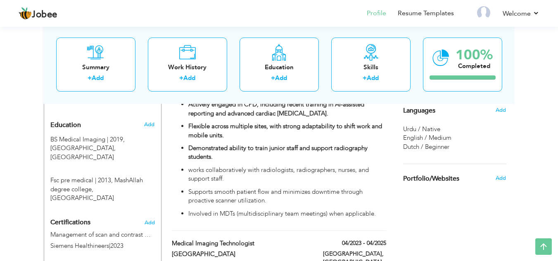
scroll to position [360, 0]
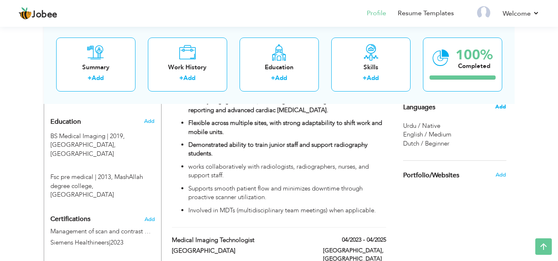
click at [497, 110] on span "Add" at bounding box center [500, 106] width 11 height 7
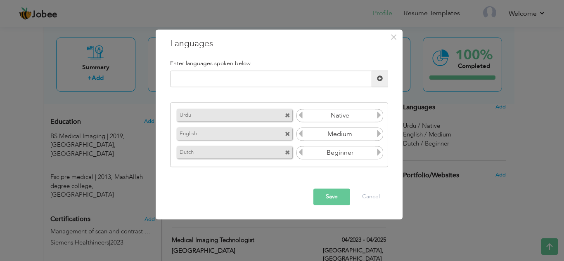
click at [381, 135] on icon at bounding box center [378, 133] width 7 height 7
click at [379, 135] on icon at bounding box center [378, 133] width 7 height 7
click at [304, 132] on icon at bounding box center [300, 133] width 7 height 7
click at [379, 137] on icon at bounding box center [378, 133] width 7 height 7
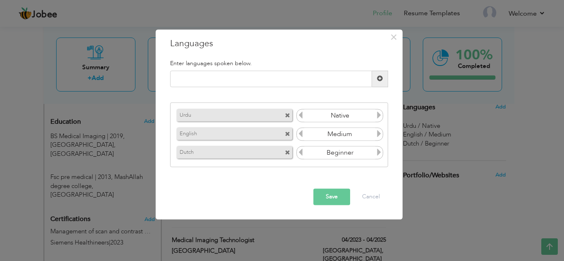
click at [340, 198] on button "Save" at bounding box center [331, 197] width 37 height 17
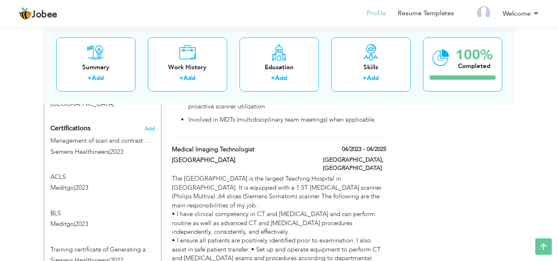
scroll to position [448, 0]
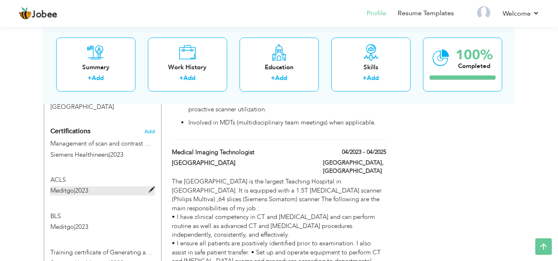
click at [151, 187] on span at bounding box center [152, 190] width 6 height 6
type input "ACLS"
type input "Meditgo"
type input "2023"
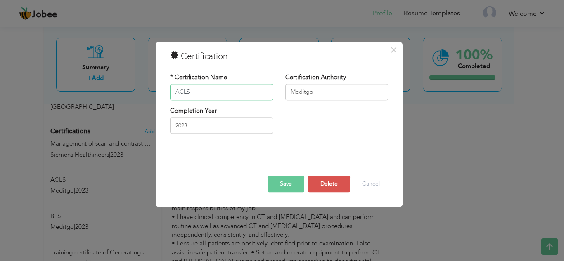
click at [194, 95] on input "ACLS" at bounding box center [221, 92] width 103 height 17
type input "A"
type input "ILS"
click at [199, 130] on input "2023" at bounding box center [221, 126] width 103 height 17
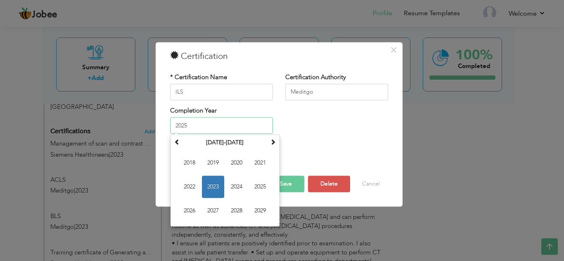
type input "2025"
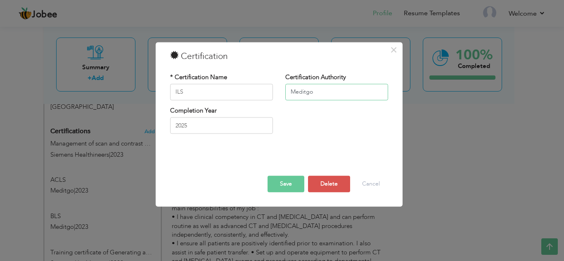
click at [335, 93] on input "Meditgo" at bounding box center [336, 92] width 103 height 17
type input "RCUK"
click at [293, 191] on button "Save" at bounding box center [286, 184] width 37 height 17
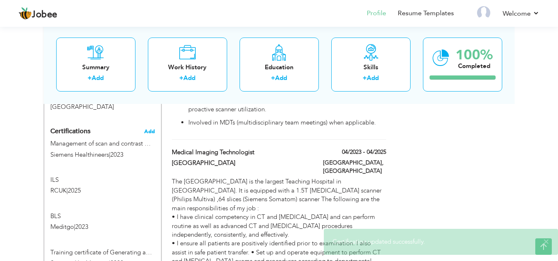
click at [150, 129] on span "Add" at bounding box center [149, 132] width 11 height 6
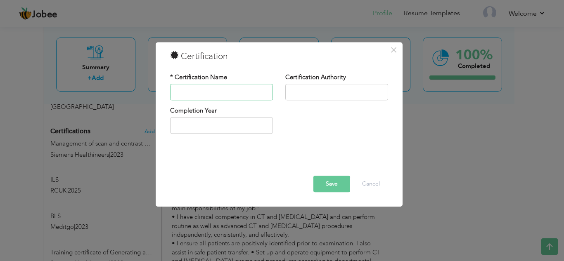
click at [237, 91] on input "text" at bounding box center [221, 92] width 103 height 17
type input "MANUAL HANDLING"
click at [348, 91] on input "text" at bounding box center [336, 92] width 103 height 17
type input "InHealth"
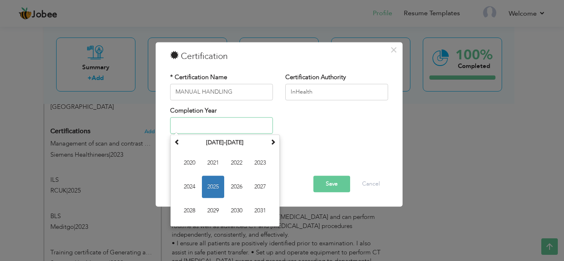
click at [250, 128] on input "text" at bounding box center [221, 126] width 103 height 17
click at [218, 186] on span "2025" at bounding box center [213, 187] width 22 height 22
type input "2025"
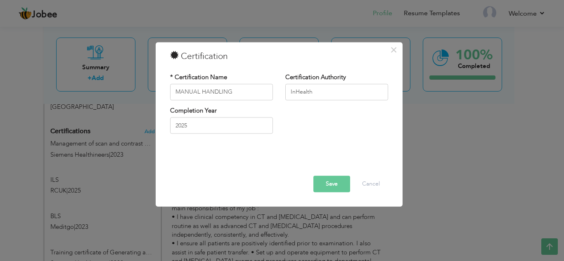
click at [337, 192] on button "Save" at bounding box center [331, 184] width 37 height 17
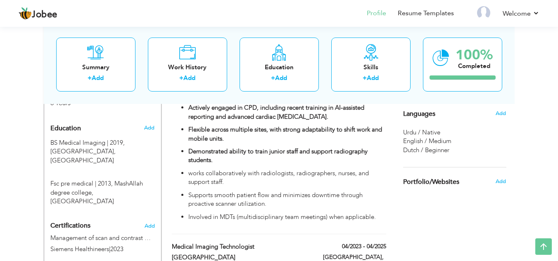
scroll to position [374, 0]
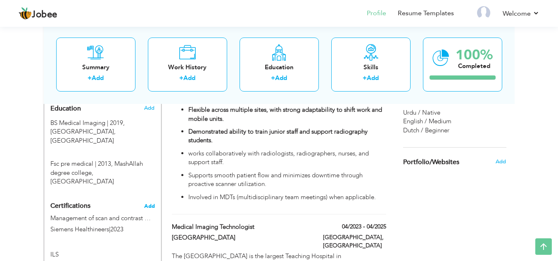
click at [151, 204] on span "Add" at bounding box center [149, 207] width 11 height 6
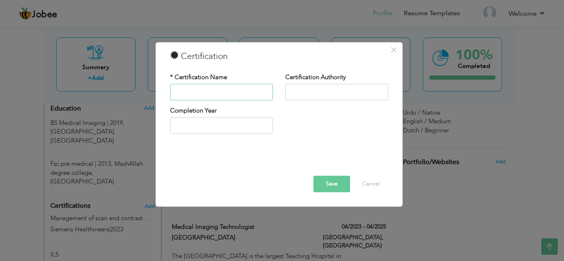
click at [242, 97] on input "text" at bounding box center [221, 92] width 103 height 17
type input "safeguarding"
click at [230, 125] on input "text" at bounding box center [221, 126] width 103 height 17
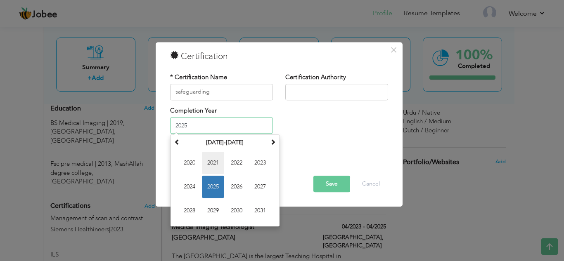
click at [215, 173] on span "2021" at bounding box center [213, 163] width 22 height 22
click at [199, 120] on input "2021" at bounding box center [221, 126] width 103 height 17
click at [222, 211] on span "2025" at bounding box center [213, 211] width 22 height 22
type input "2025"
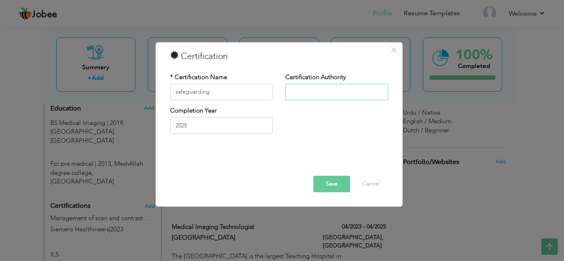
click at [304, 95] on input "text" at bounding box center [336, 92] width 103 height 17
type input "i"
type input "InHealth limited"
click at [342, 183] on button "Save" at bounding box center [331, 184] width 37 height 17
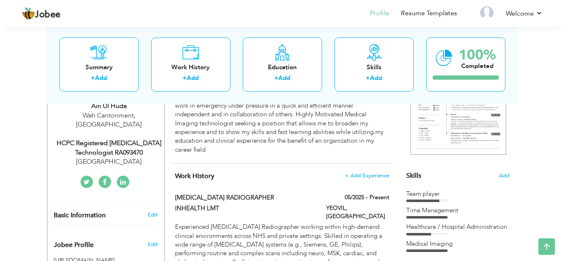
scroll to position [88, 0]
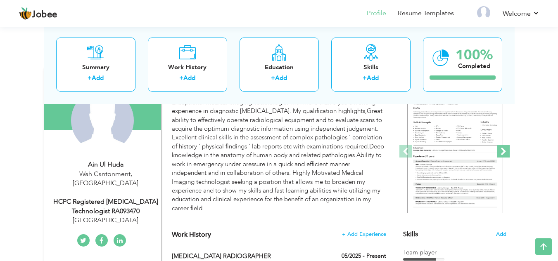
click at [503, 151] on span at bounding box center [503, 151] width 12 height 12
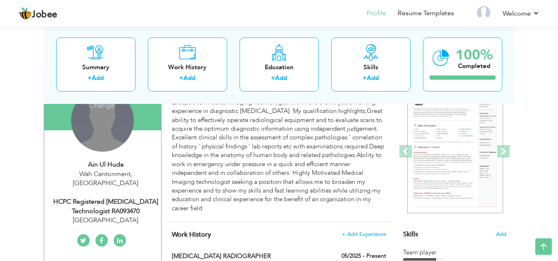
click at [100, 120] on div "Change Remove" at bounding box center [102, 120] width 63 height 63
click at [99, 105] on h4 "Change" at bounding box center [101, 100] width 59 height 20
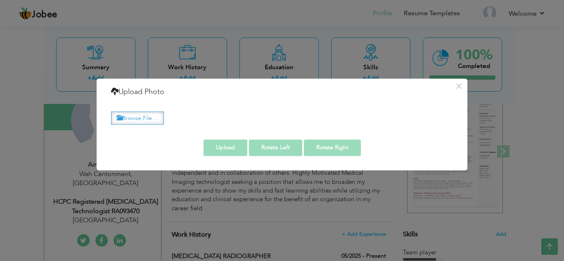
click at [125, 119] on label "Browse File ..." at bounding box center [137, 118] width 53 height 13
click at [0, 0] on input "Browse File ..." at bounding box center [0, 0] width 0 height 0
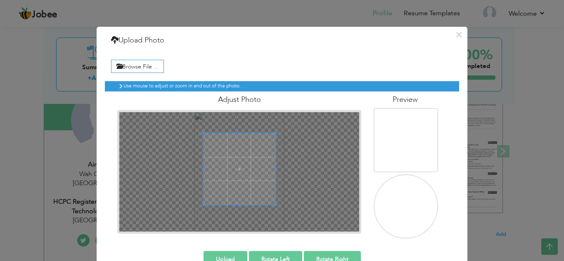
click at [236, 169] on span at bounding box center [240, 169] width 72 height 72
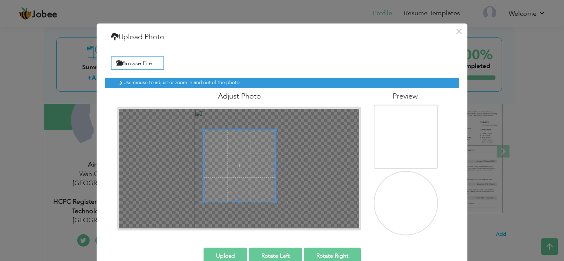
scroll to position [21, 0]
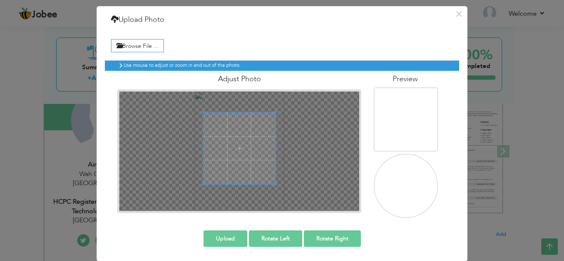
click at [225, 234] on button "Upload" at bounding box center [226, 238] width 44 height 17
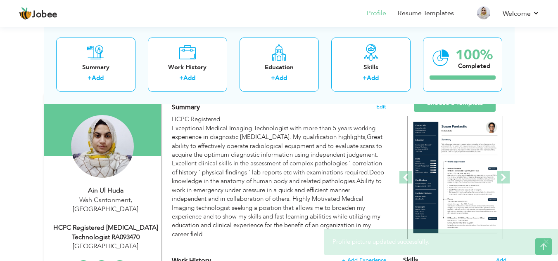
scroll to position [42, 0]
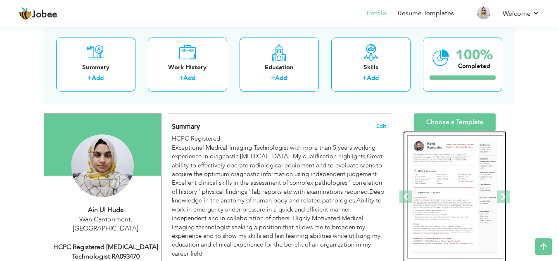
click at [497, 196] on img at bounding box center [455, 197] width 96 height 124
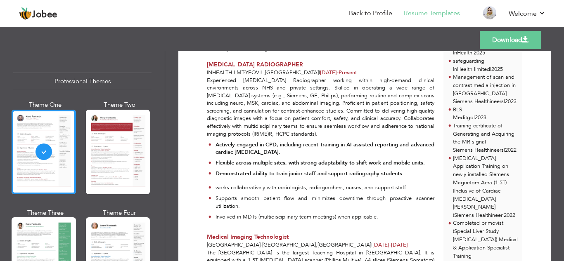
scroll to position [246, 0]
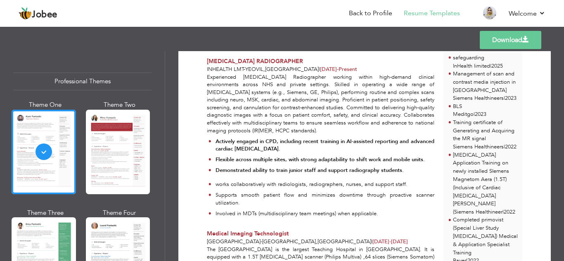
click at [279, 150] on p "Actively engaged in CPD, including recent training in AI-assisted reporting and…" at bounding box center [324, 145] width 219 height 15
click at [270, 149] on strong "Actively engaged in CPD, including recent training in AI-assisted reporting and…" at bounding box center [324, 145] width 219 height 15
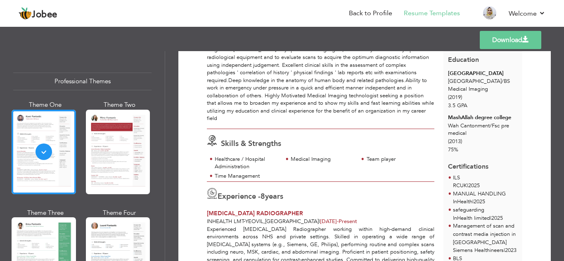
scroll to position [0, 0]
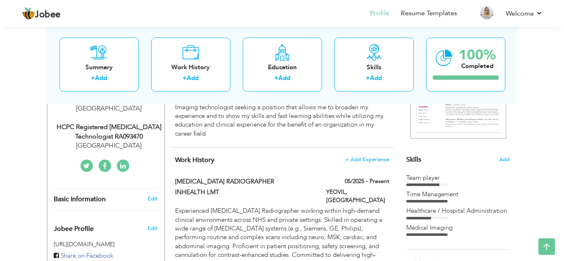
scroll to position [156, 0]
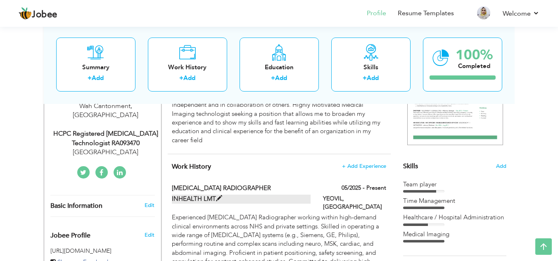
click at [216, 199] on span at bounding box center [219, 199] width 6 height 6
type input "[MEDICAL_DATA] RADIOGRAPHER"
type input "INHEALTH LMT"
type input "05/2025"
type input "UNITED KINGDOM"
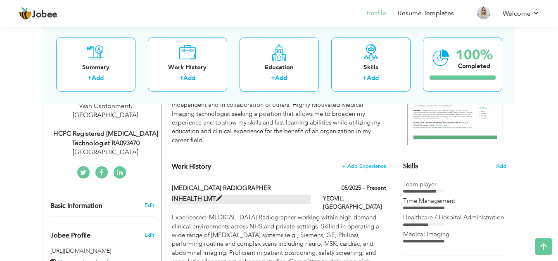
type input "YEOVIL"
checkbox input "true"
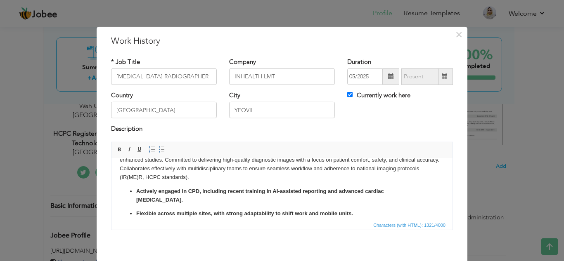
scroll to position [34, 0]
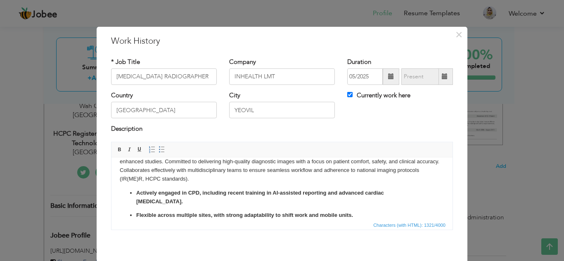
click at [384, 191] on strong "Actively engaged in CPD, including recent training in AI-assisted reporting and…" at bounding box center [260, 196] width 248 height 15
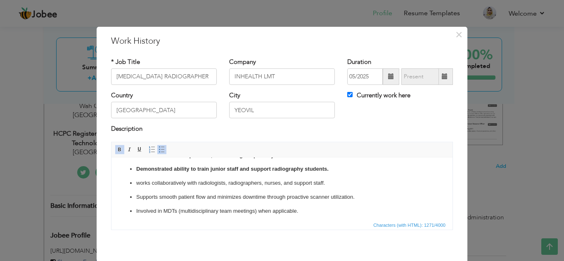
scroll to position [83, 0]
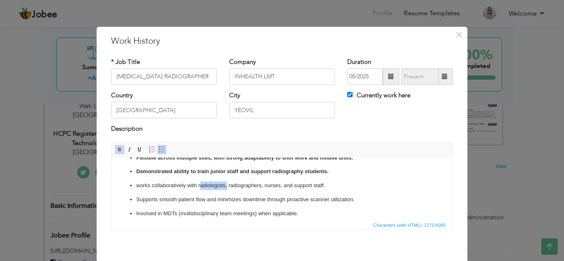
drag, startPoint x: 226, startPoint y: 184, endPoint x: 201, endPoint y: 182, distance: 25.2
click at [201, 182] on p "works collaboratively with radiologists, radiographers, nurses, and support sta…" at bounding box center [281, 185] width 291 height 9
click at [327, 170] on strong "Demonstrated ability to train junior staff and support radiography students." at bounding box center [232, 171] width 192 height 6
click at [329, 171] on p "Demonstrated ability to train junior staff and support radiography students." at bounding box center [281, 171] width 291 height 9
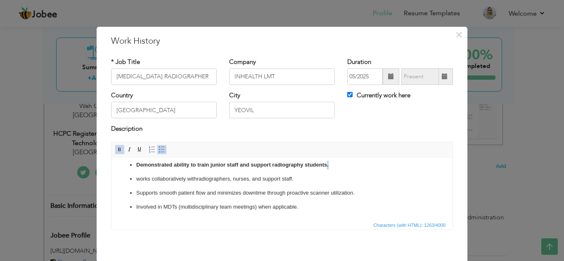
scroll to position [0, 0]
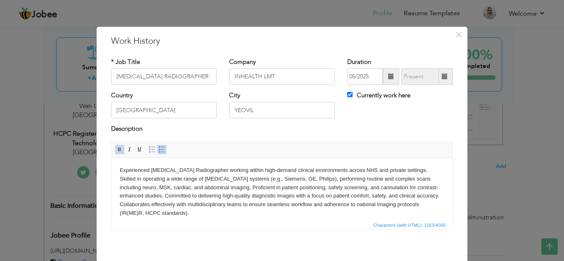
drag, startPoint x: 450, startPoint y: 201, endPoint x: 568, endPoint y: 311, distance: 160.6
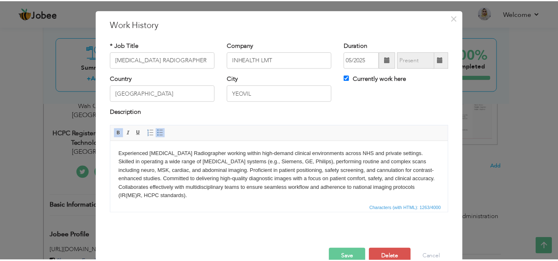
scroll to position [36, 0]
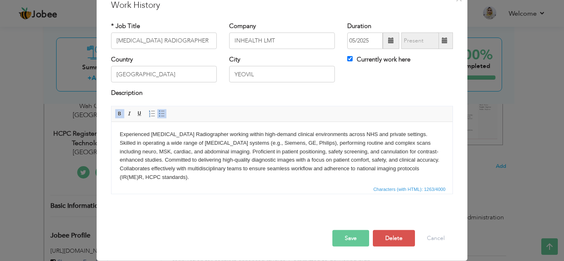
click at [338, 239] on button "Save" at bounding box center [350, 238] width 37 height 17
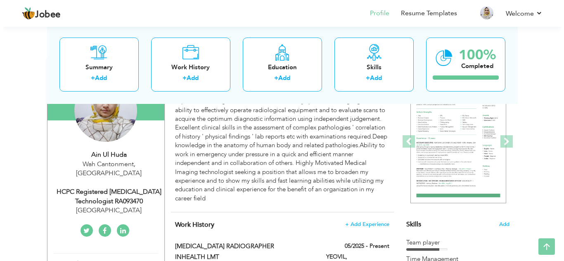
scroll to position [114, 0]
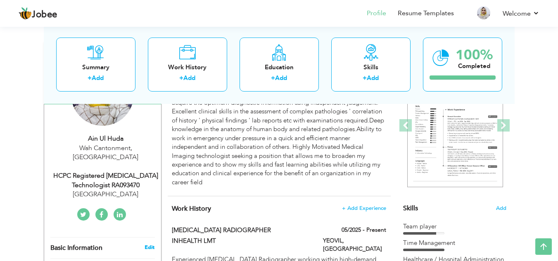
click at [147, 247] on link "Edit" at bounding box center [149, 247] width 10 height 7
type input "Ain"
type input "Ul Huda"
type input "03009829263"
select select "number:166"
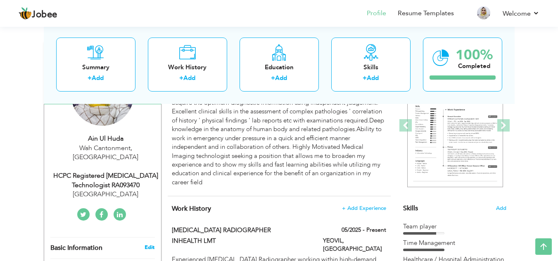
type input "Wah Cantonment"
select select "number:10"
type input "UNIVERSITY OF LAHORE TEACHING HOSPITAL"
type input "HCPC registered [MEDICAL_DATA] technologist RA093470"
type input "https://www.linkedin.com/in/ain-ul-huda-480a57279?lipi=urn%3Ali%3Apage%3Ad_flag…"
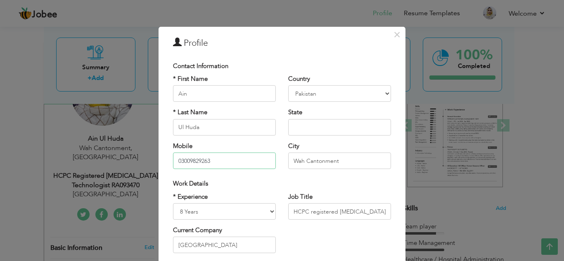
drag, startPoint x: 229, startPoint y: 161, endPoint x: 182, endPoint y: 160, distance: 46.7
click at [182, 160] on input "03009829263" at bounding box center [224, 161] width 103 height 17
type input "007448026643"
drag, startPoint x: 341, startPoint y: 162, endPoint x: 282, endPoint y: 159, distance: 59.5
click at [282, 159] on div "Country Afghanistan Albania Algeria American Samoa Andorra Angola Anguilla Anta…" at bounding box center [339, 125] width 115 height 101
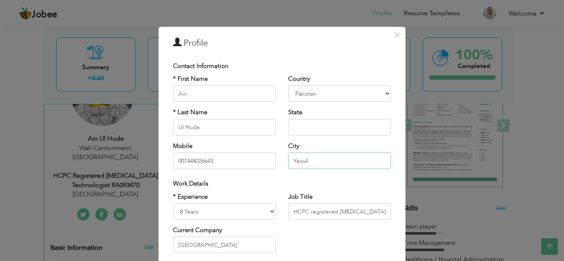
type input "Yeovil"
drag, startPoint x: 269, startPoint y: 245, endPoint x: 179, endPoint y: 241, distance: 89.7
click at [179, 241] on input "UNIVERSITY OF LAHORE TEACHING HOSPITAL" at bounding box center [224, 245] width 103 height 17
type input "UG HOSPITAL"
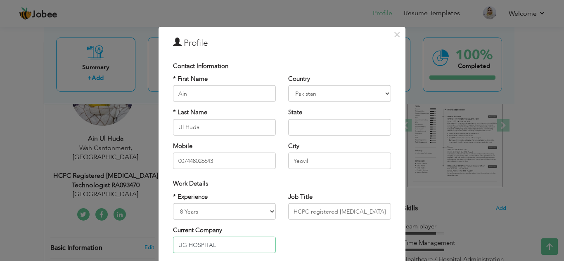
drag, startPoint x: 214, startPoint y: 245, endPoint x: 147, endPoint y: 253, distance: 68.1
click at [147, 253] on div "× Profile Contact Information * First Name Ain * Last Name Ul Huda" at bounding box center [282, 130] width 564 height 261
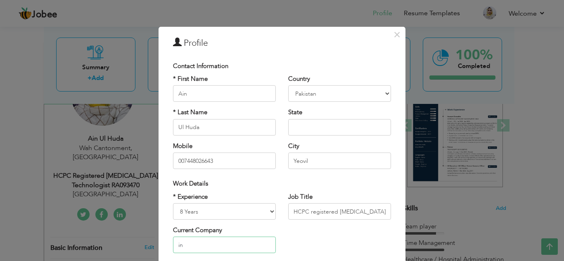
type input "i"
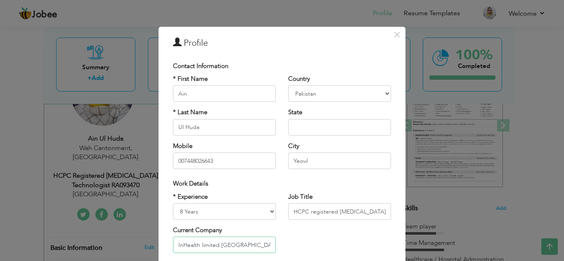
type input "InHealth limited UK"
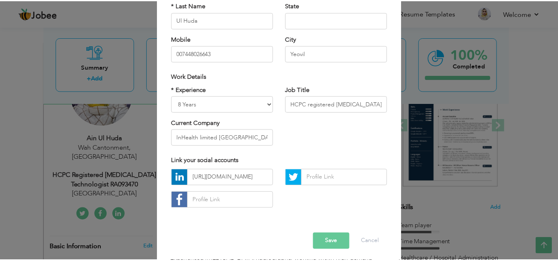
scroll to position [111, 0]
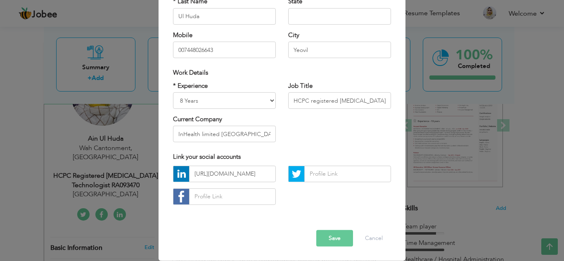
click at [336, 244] on button "Save" at bounding box center [334, 238] width 37 height 17
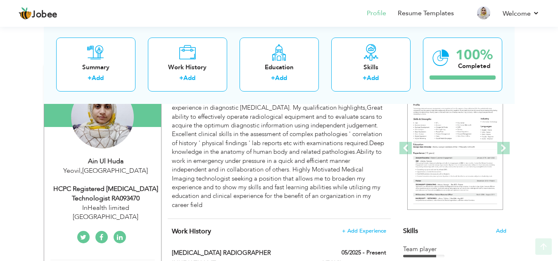
scroll to position [97, 0]
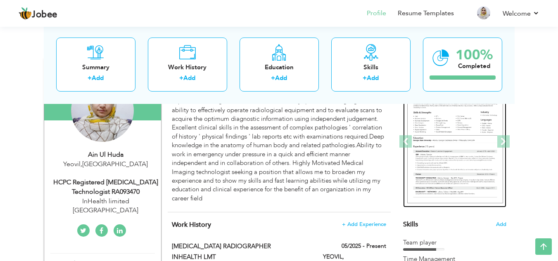
click at [498, 149] on img at bounding box center [455, 142] width 96 height 124
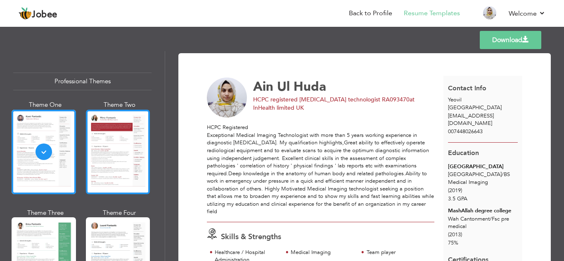
click at [122, 171] on div at bounding box center [118, 152] width 64 height 85
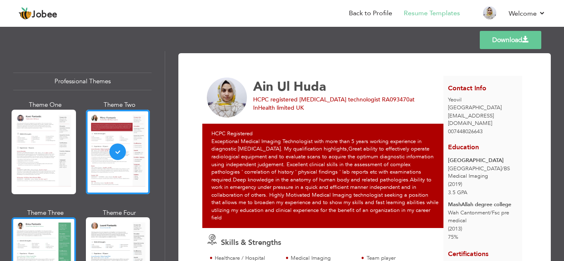
click at [38, 227] on div at bounding box center [44, 260] width 64 height 85
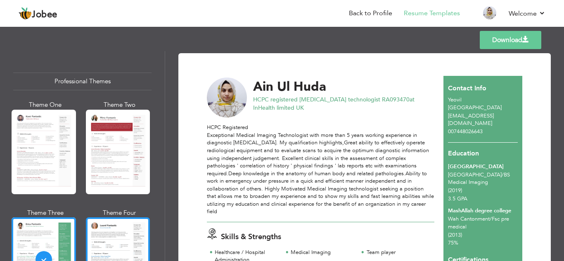
click at [107, 225] on div at bounding box center [118, 260] width 64 height 85
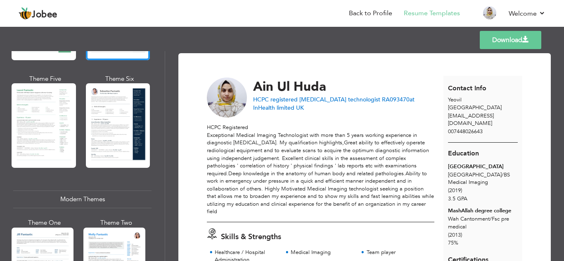
scroll to position [238, 0]
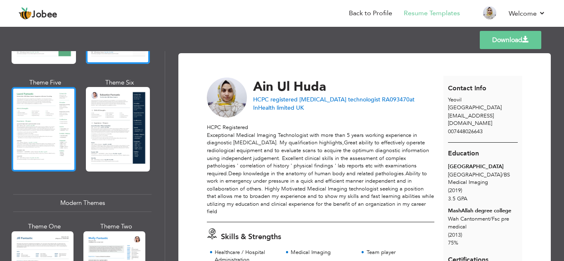
click at [44, 108] on div at bounding box center [44, 129] width 64 height 85
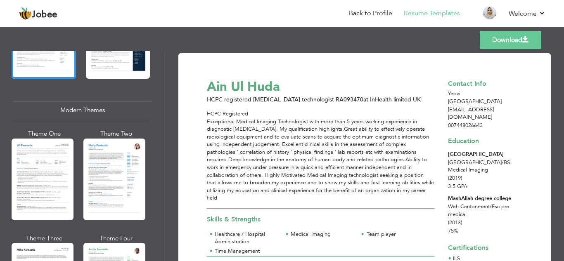
scroll to position [348, 0]
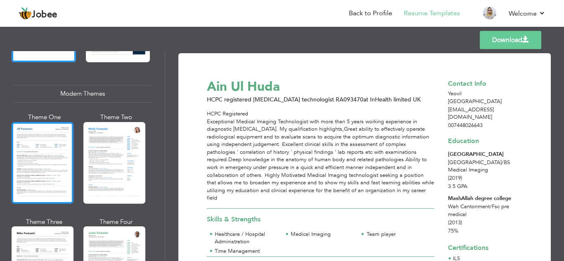
click at [63, 149] on div at bounding box center [43, 163] width 62 height 82
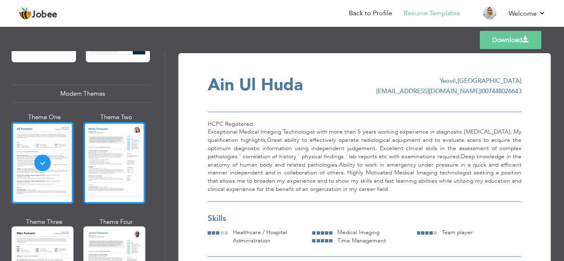
click at [137, 151] on div at bounding box center [114, 163] width 62 height 82
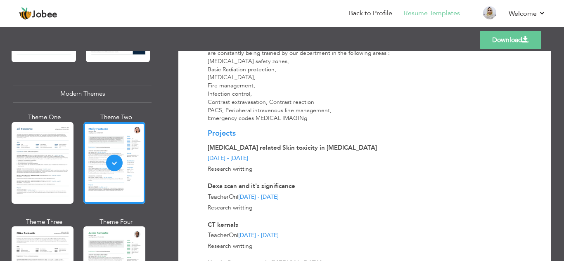
scroll to position [1443, 0]
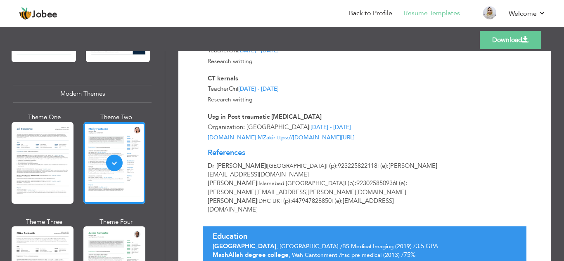
click at [513, 38] on link "Download" at bounding box center [511, 40] width 62 height 18
click at [527, 39] on span at bounding box center [525, 39] width 7 height 7
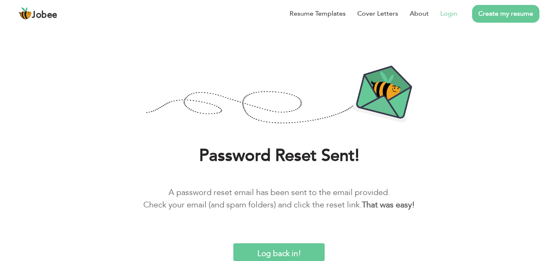
click at [449, 15] on link "Login" at bounding box center [448, 14] width 17 height 10
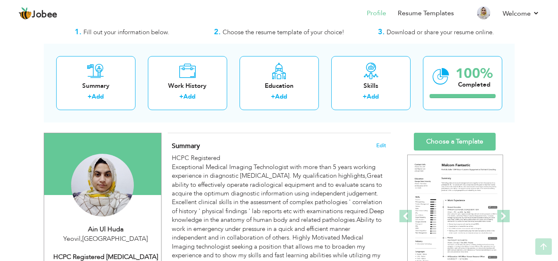
scroll to position [19, 0]
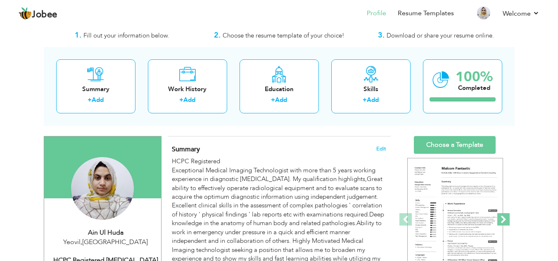
click at [501, 222] on span at bounding box center [503, 219] width 12 height 12
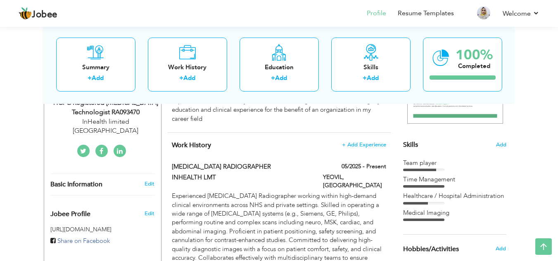
scroll to position [174, 0]
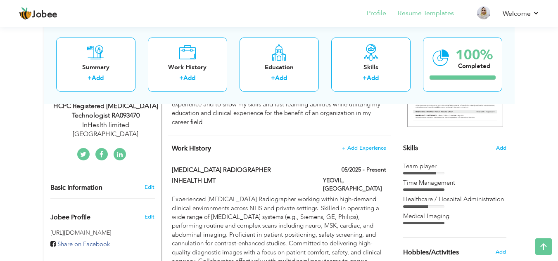
click at [421, 19] on li "Resume Templates" at bounding box center [420, 14] width 68 height 22
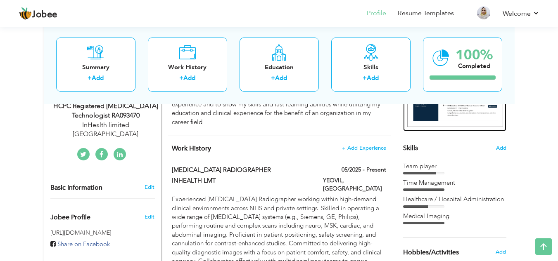
click at [477, 128] on div at bounding box center [454, 66] width 103 height 132
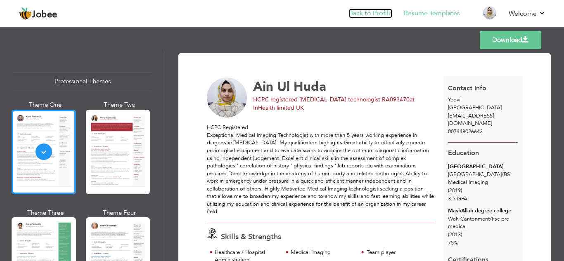
click at [354, 11] on link "Back to Profile" at bounding box center [370, 13] width 43 height 9
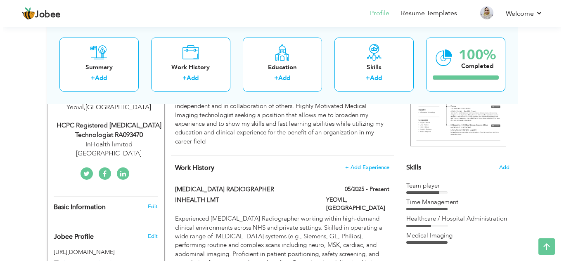
scroll to position [161, 0]
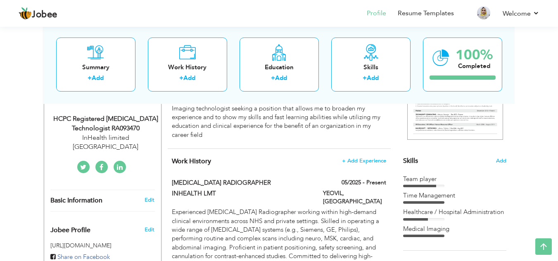
click at [143, 197] on div "Edit" at bounding box center [150, 200] width 19 height 7
type input "Ain"
type input "Ul Huda"
type input "007448026643"
select select "number:166"
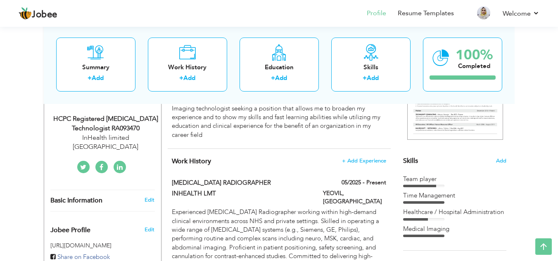
type input "Yeovil"
select select "number:10"
type input "InHealth limited UK"
type input "HCPC registered [MEDICAL_DATA] technologist RA093470"
type input "https://www.linkedin.com/in/ain-ul-huda-480a57279?lipi=urn%3Ali%3Apage%3Ad_flag…"
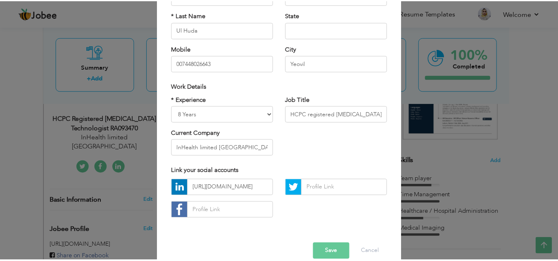
scroll to position [111, 0]
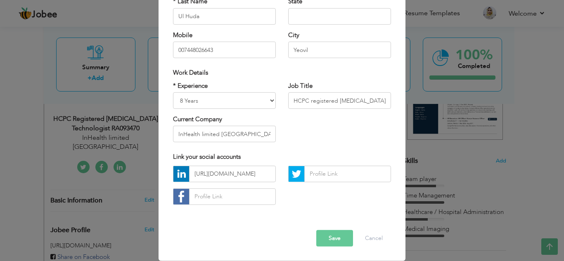
click at [335, 236] on button "Save" at bounding box center [334, 238] width 37 height 17
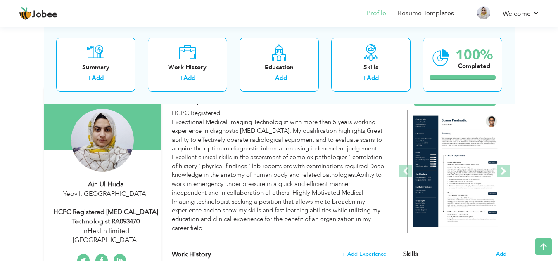
scroll to position [64, 0]
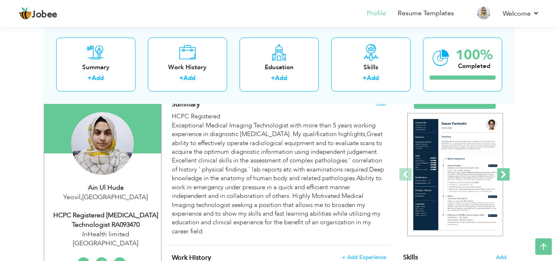
click at [506, 175] on span at bounding box center [503, 174] width 12 height 12
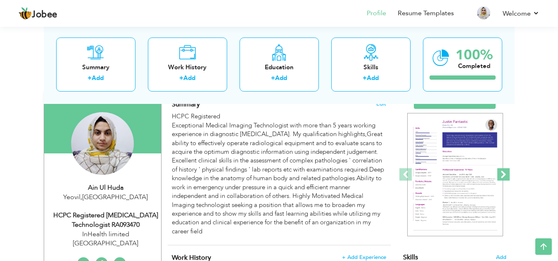
click at [506, 175] on span at bounding box center [503, 174] width 12 height 12
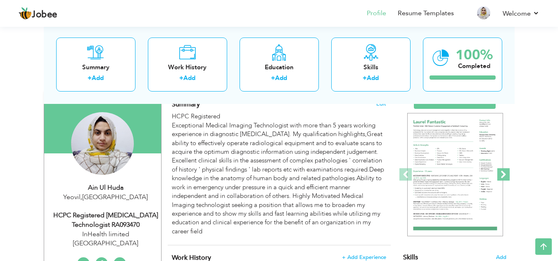
click at [506, 175] on span at bounding box center [503, 174] width 12 height 12
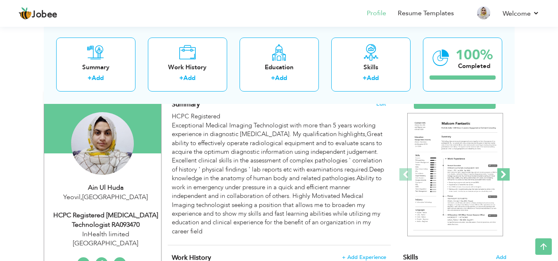
click at [506, 175] on span at bounding box center [503, 174] width 12 height 12
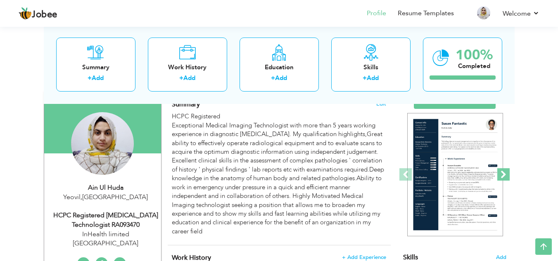
click at [506, 175] on span at bounding box center [503, 174] width 12 height 12
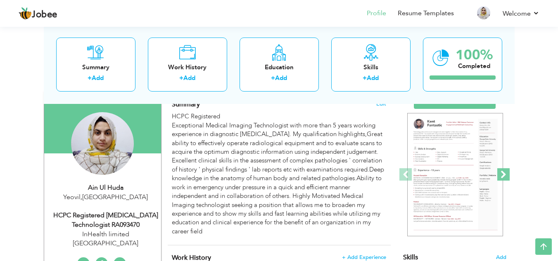
click at [506, 175] on span at bounding box center [503, 174] width 12 height 12
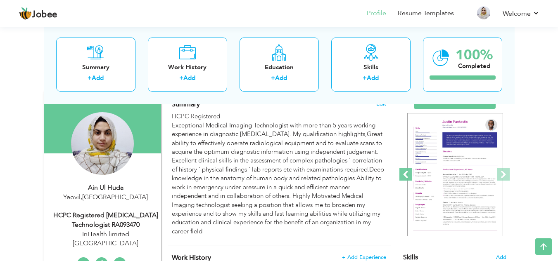
click at [403, 175] on span at bounding box center [405, 174] width 12 height 12
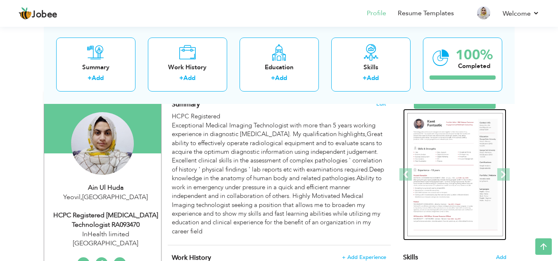
click at [443, 177] on img at bounding box center [455, 175] width 96 height 124
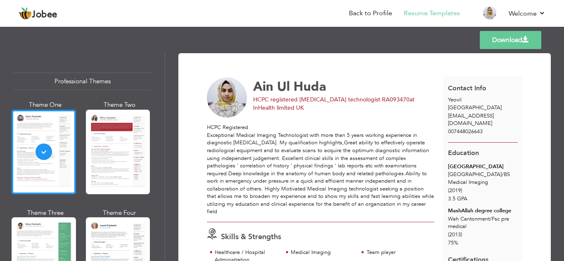
click at [529, 44] on link "Download" at bounding box center [511, 40] width 62 height 18
